Goal: Task Accomplishment & Management: Complete application form

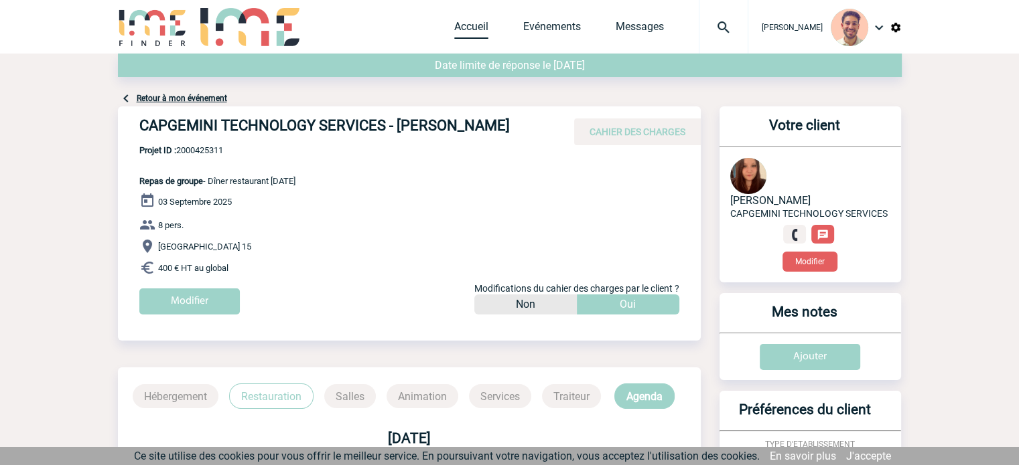
drag, startPoint x: 460, startPoint y: 19, endPoint x: 480, endPoint y: 22, distance: 19.6
click at [460, 19] on div "Accueil Evénements Messages Projet, client Projet, client" at bounding box center [601, 27] width 294 height 54
click at [460, 26] on link "Accueil" at bounding box center [471, 29] width 34 height 19
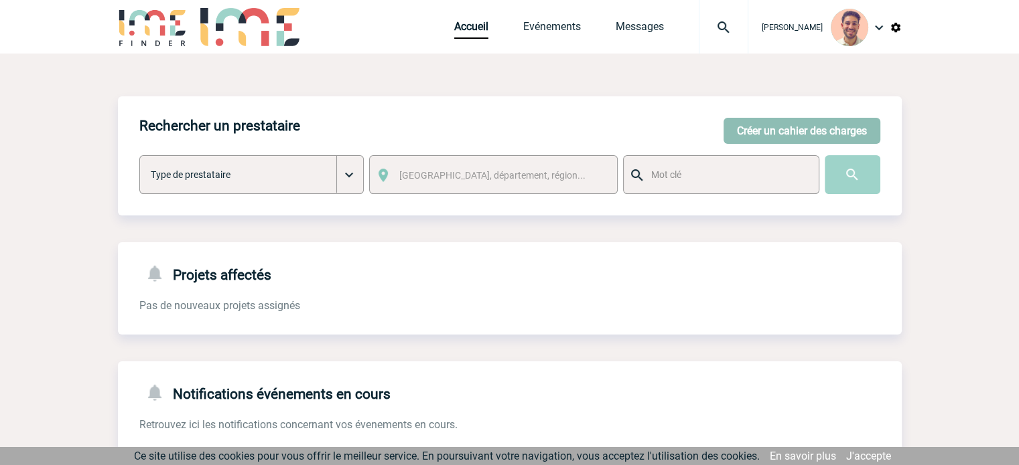
click at [802, 133] on button "Créer un cahier des charges" at bounding box center [801, 131] width 157 height 26
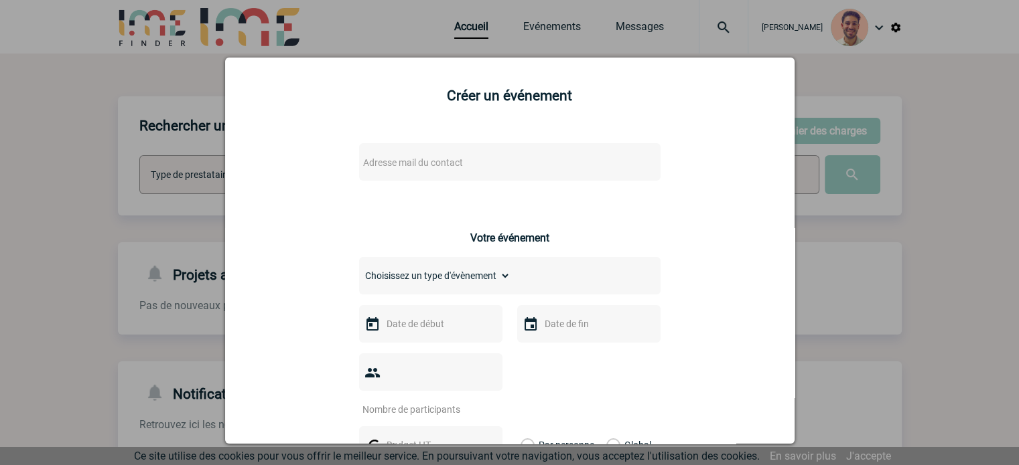
click at [460, 155] on span "Adresse mail du contact" at bounding box center [475, 162] width 234 height 19
type input "[PERSON_NAME][EMAIL_ADDRESS][DOMAIN_NAME]"
drag, startPoint x: 950, startPoint y: 102, endPoint x: 951, endPoint y: 96, distance: 6.7
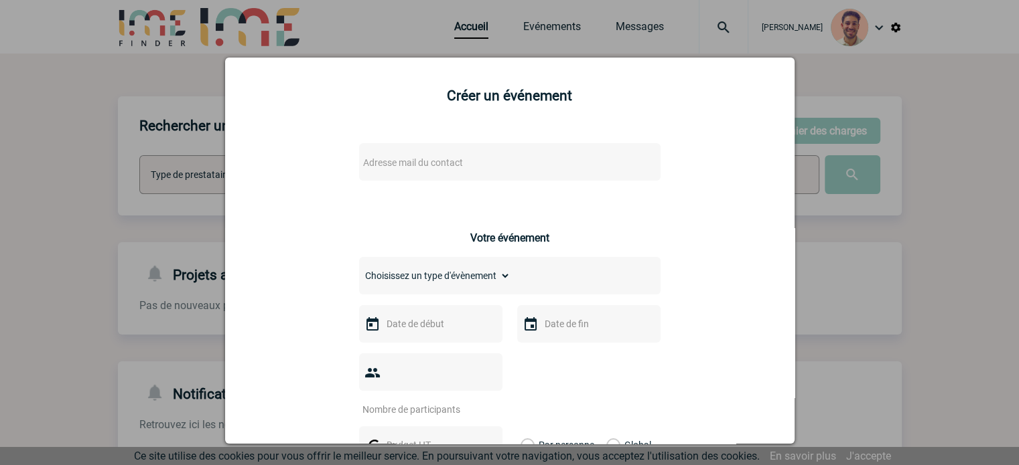
click at [950, 99] on div at bounding box center [509, 232] width 1019 height 465
